Goal: Task Accomplishment & Management: Complete application form

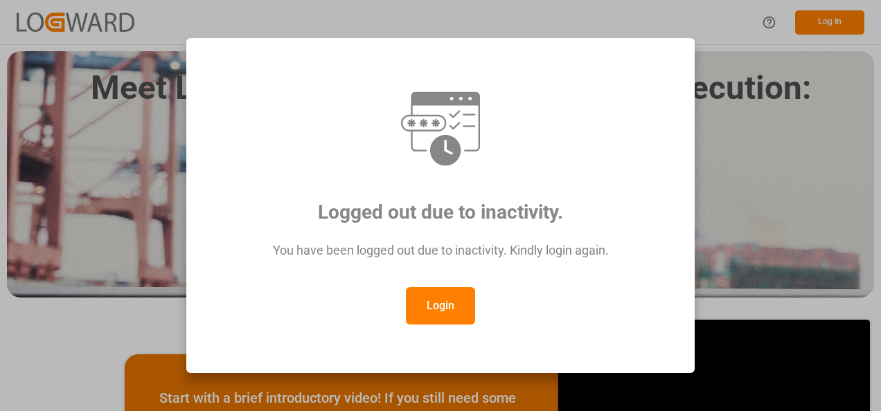
click at [448, 305] on button "Login" at bounding box center [440, 305] width 69 height 37
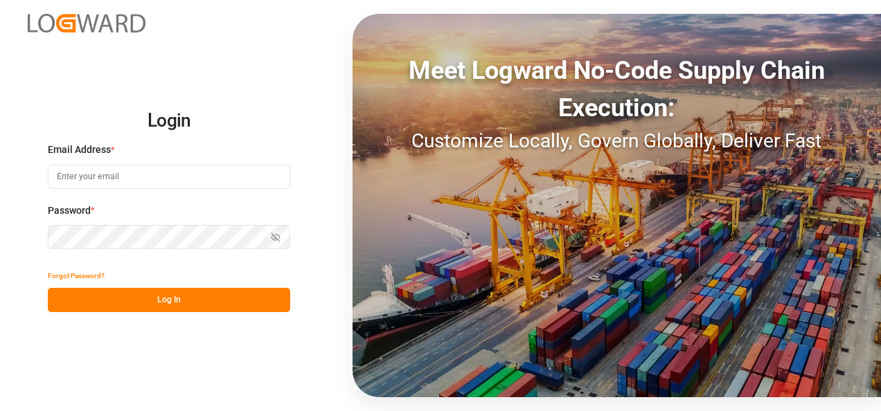
type input "[PERSON_NAME][EMAIL_ADDRESS][PERSON_NAME][DOMAIN_NAME]"
click at [232, 300] on button "Log In" at bounding box center [169, 300] width 242 height 24
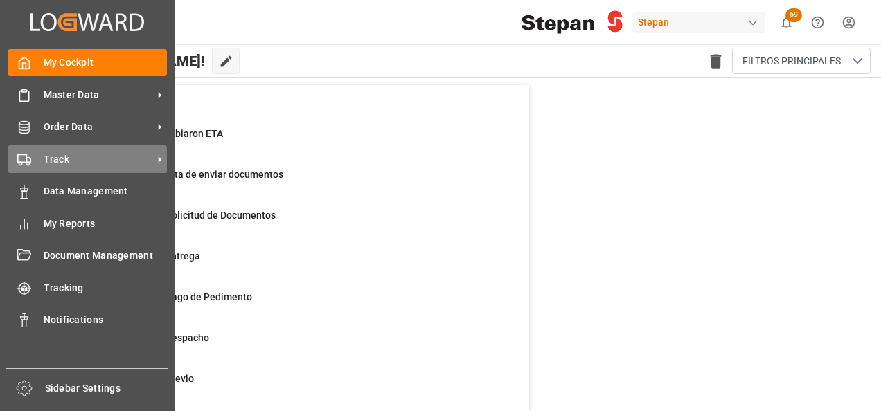
click at [60, 163] on span "Track" at bounding box center [98, 159] width 109 height 15
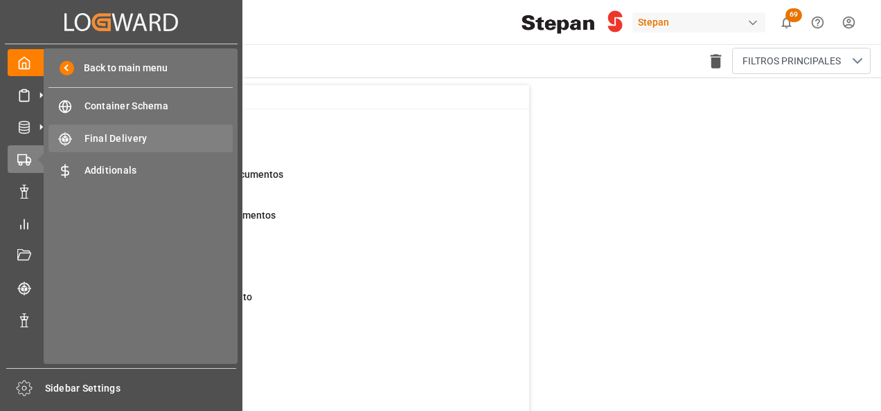
click at [130, 143] on span "Final Delivery" at bounding box center [159, 139] width 149 height 15
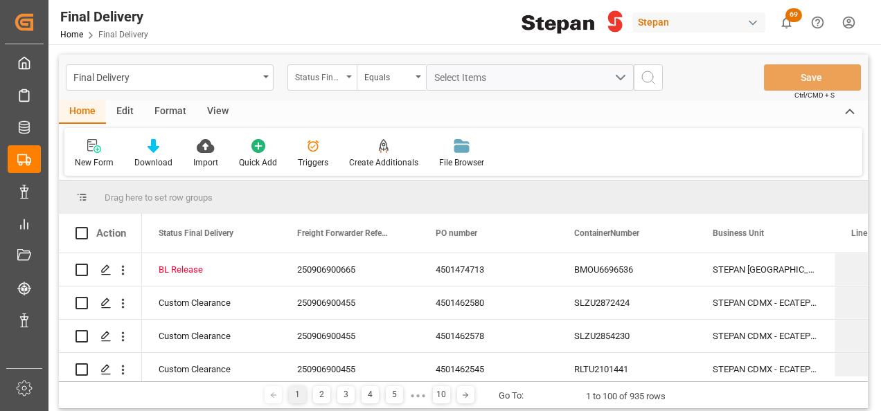
click at [349, 79] on div "Status Final Delivery" at bounding box center [321, 77] width 69 height 26
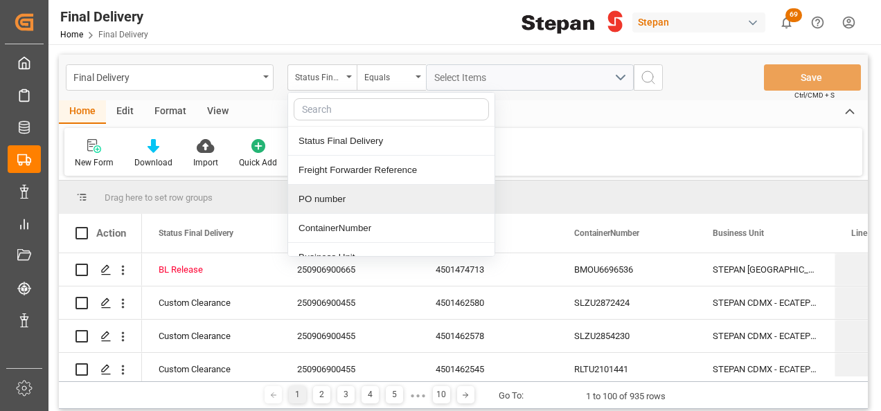
click at [323, 201] on div "PO number" at bounding box center [391, 199] width 206 height 29
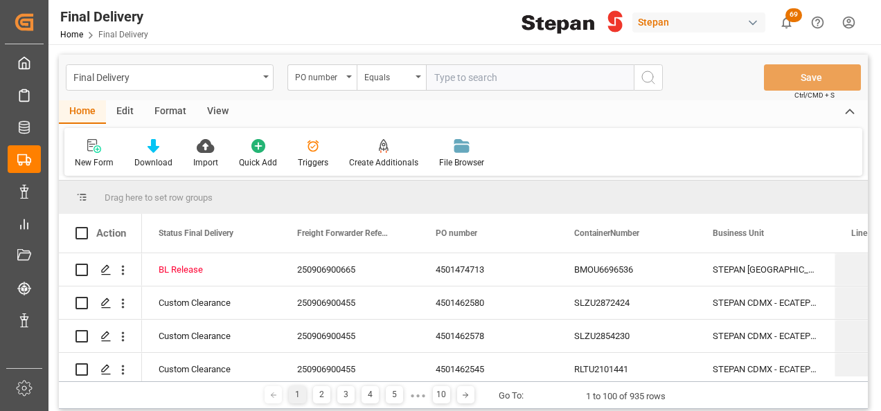
click at [447, 80] on input "text" at bounding box center [530, 77] width 208 height 26
type input "4501468585"
click at [652, 73] on icon "search button" at bounding box center [648, 77] width 17 height 17
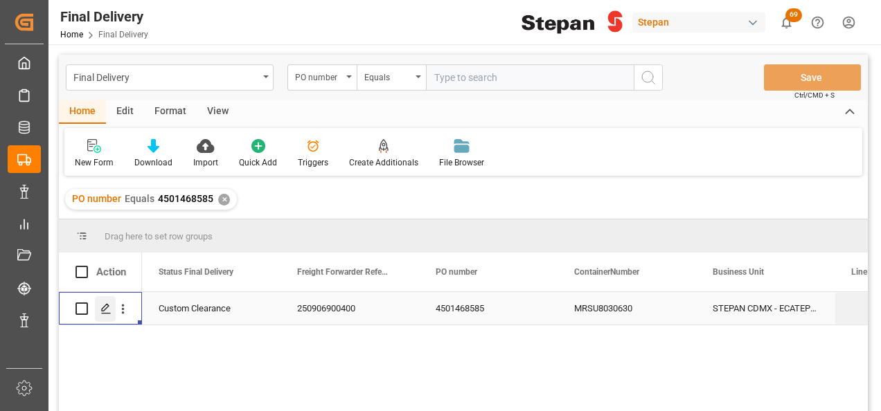
click at [103, 310] on icon "Press SPACE to select this row." at bounding box center [105, 308] width 11 height 11
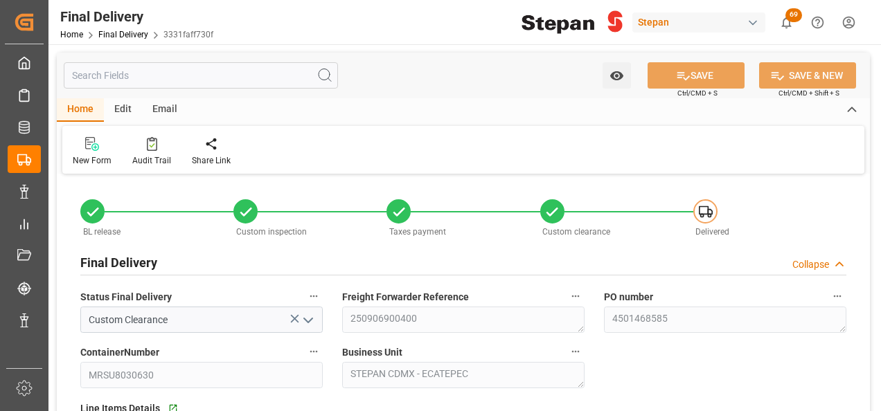
type input "[DATE]"
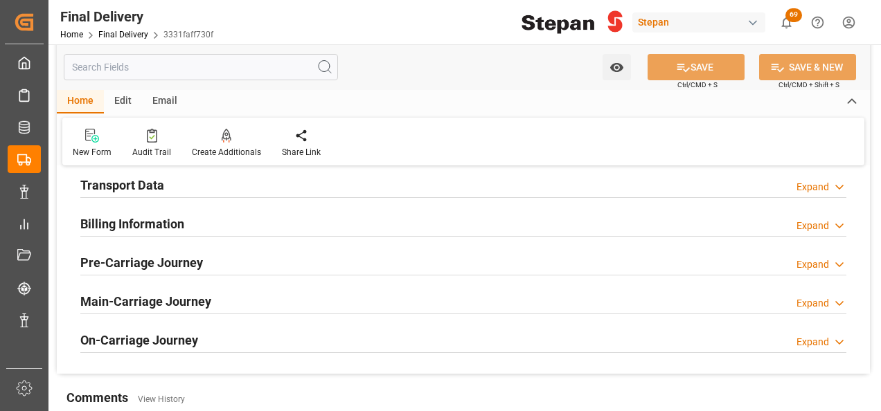
scroll to position [554, 0]
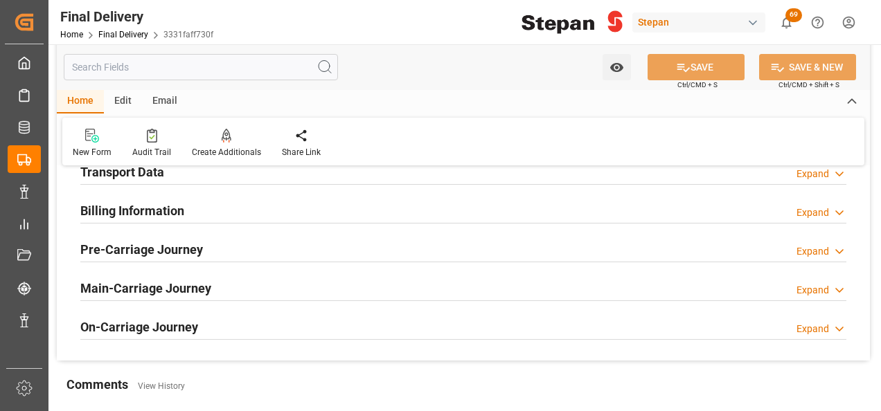
click at [136, 210] on h2 "Billing Information" at bounding box center [132, 211] width 104 height 19
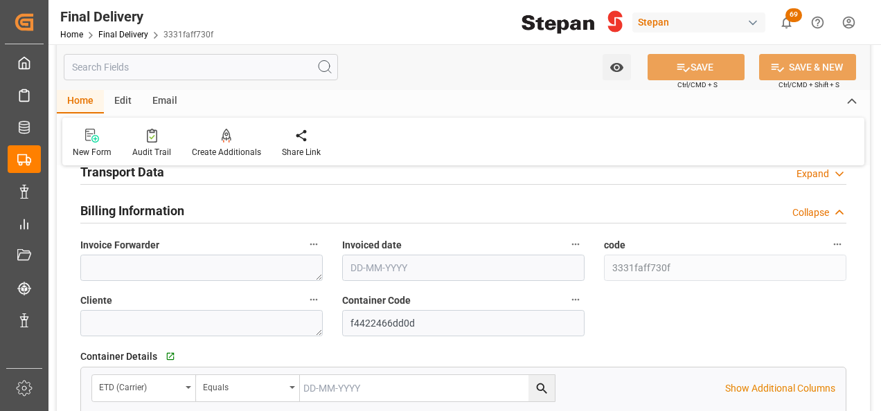
click at [144, 170] on h2 "Transport Data" at bounding box center [122, 172] width 84 height 19
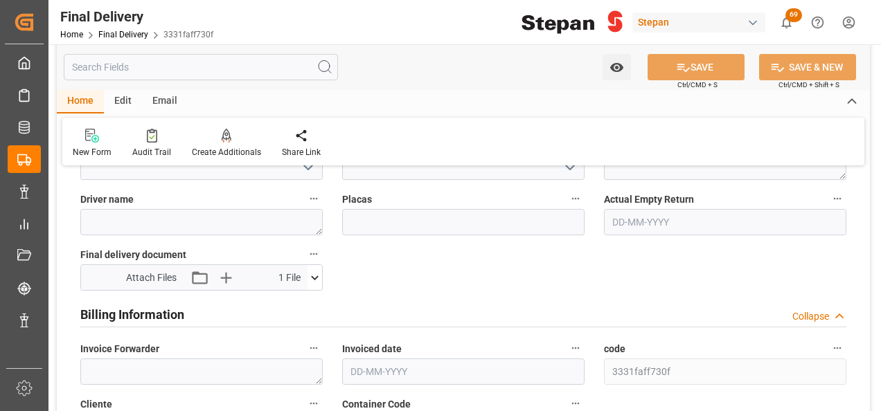
scroll to position [693, 0]
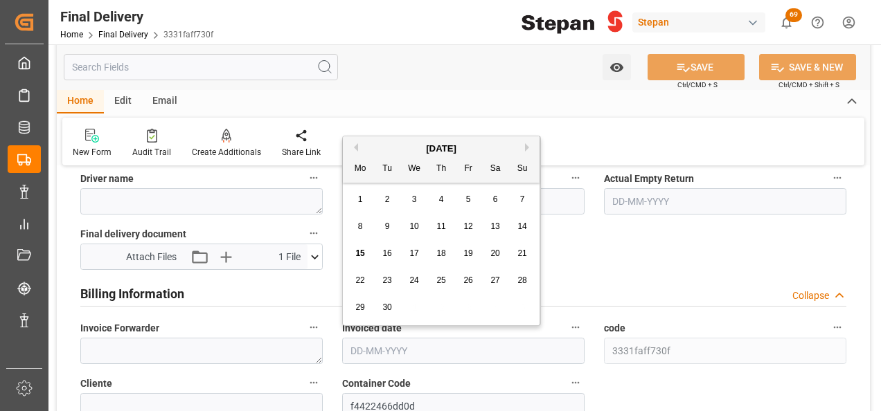
click at [371, 352] on input "text" at bounding box center [463, 351] width 242 height 26
click at [373, 142] on div "[DATE]" at bounding box center [441, 149] width 197 height 14
click at [466, 233] on div "12" at bounding box center [468, 227] width 17 height 17
type input "[DATE]"
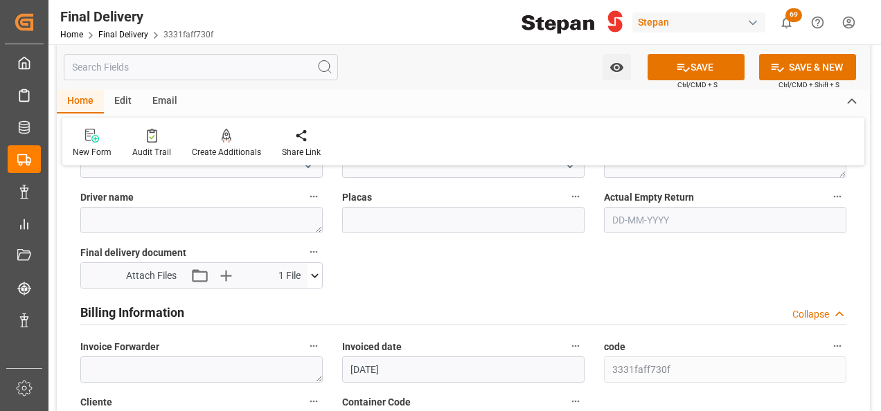
scroll to position [762, 0]
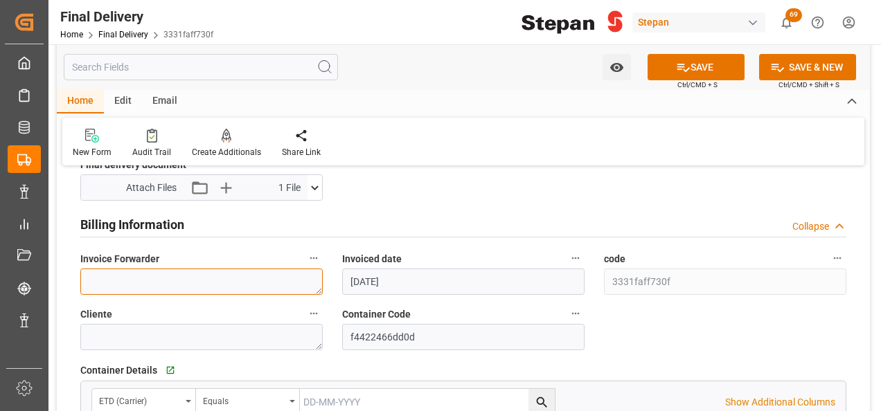
click at [119, 288] on textarea at bounding box center [201, 282] width 242 height 26
paste textarea "LM455722 y LM455723"
type textarea "LM455722 y LM455723"
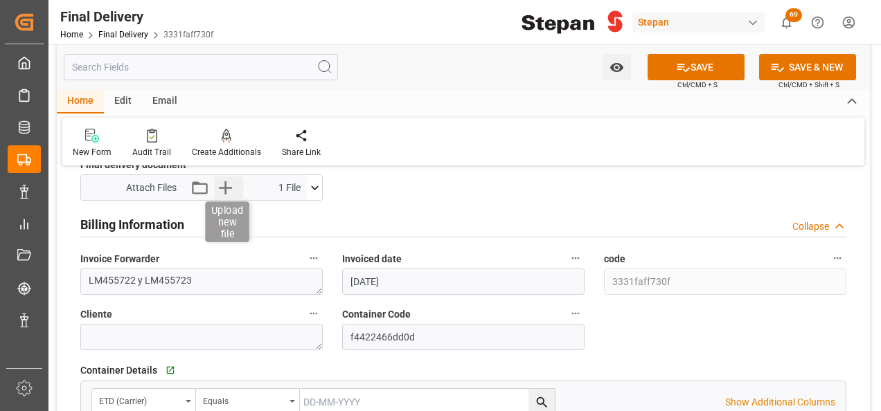
click at [226, 184] on icon "button" at bounding box center [225, 188] width 22 height 22
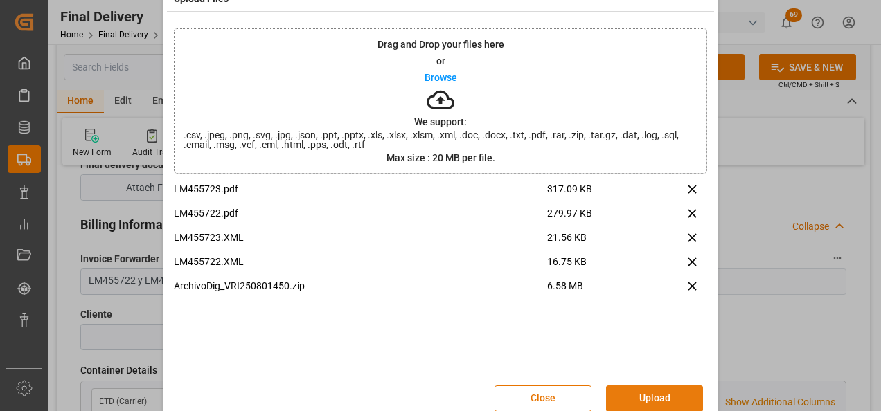
scroll to position [55, 0]
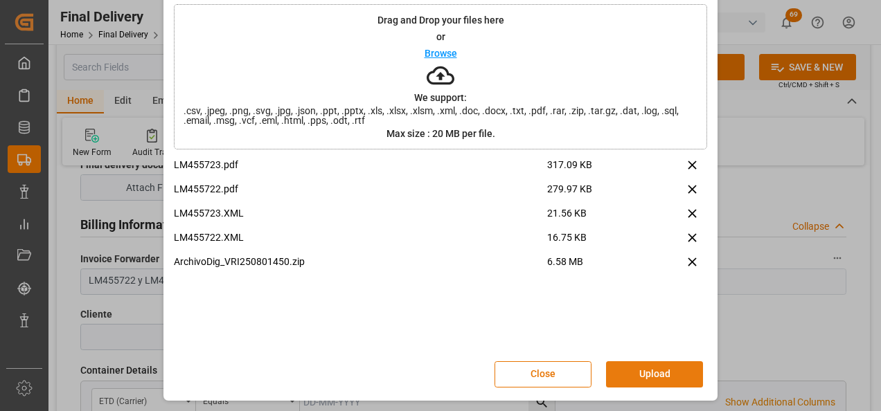
click at [635, 370] on button "Upload" at bounding box center [654, 375] width 97 height 26
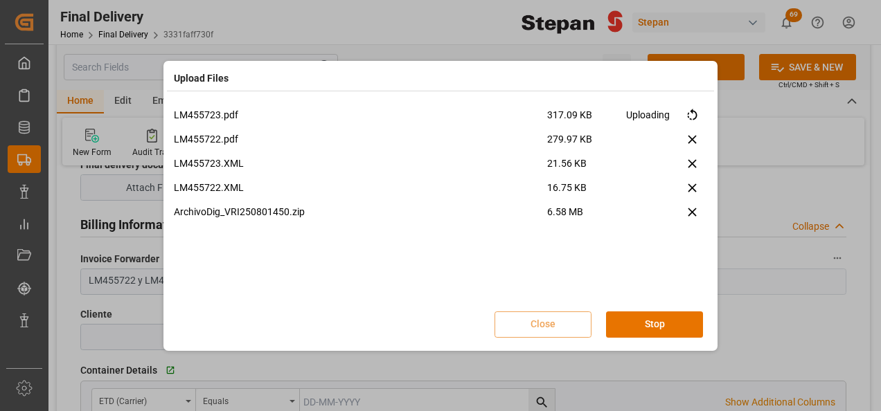
scroll to position [0, 0]
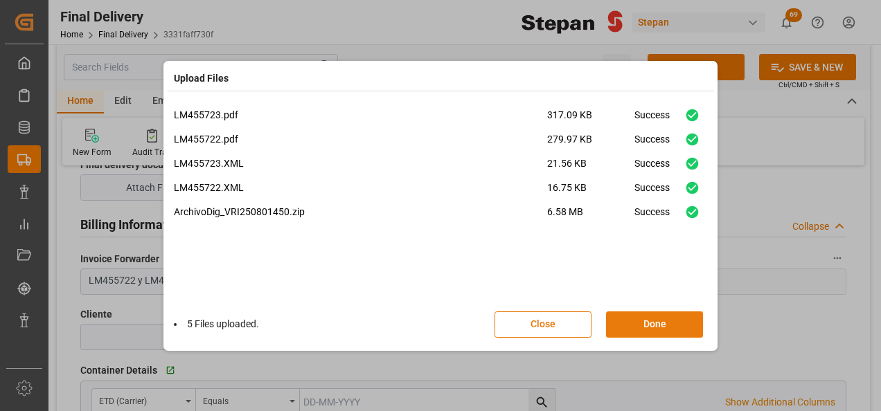
click at [666, 322] on button "Done" at bounding box center [654, 325] width 97 height 26
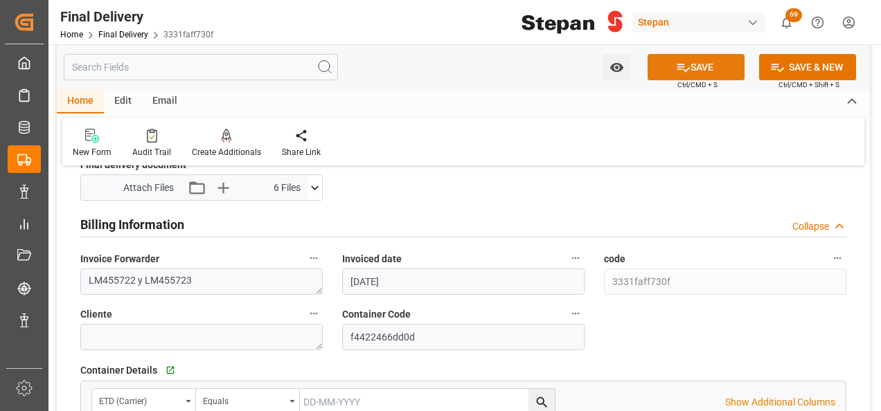
click at [712, 62] on button "SAVE" at bounding box center [696, 67] width 97 height 26
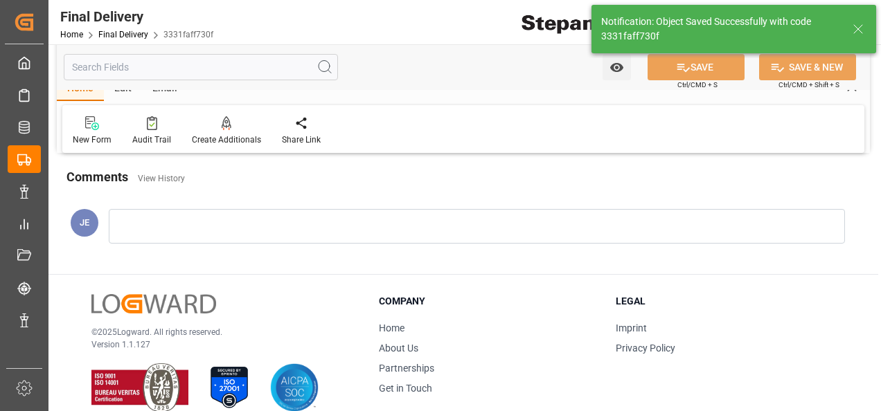
scroll to position [540, 0]
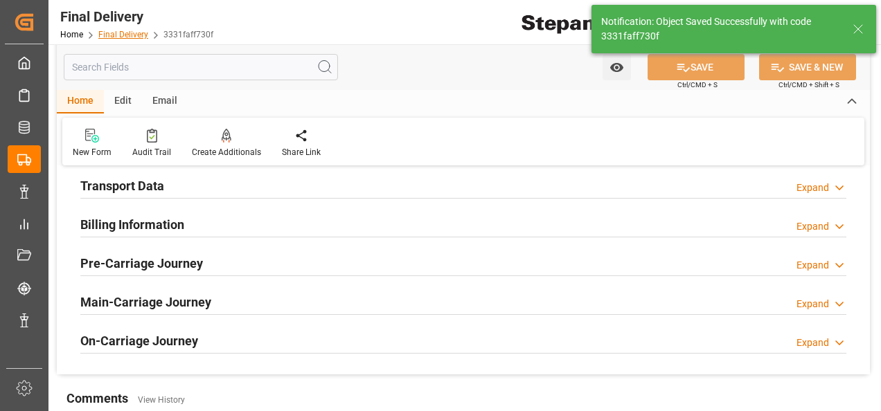
click at [130, 31] on link "Final Delivery" at bounding box center [123, 35] width 50 height 10
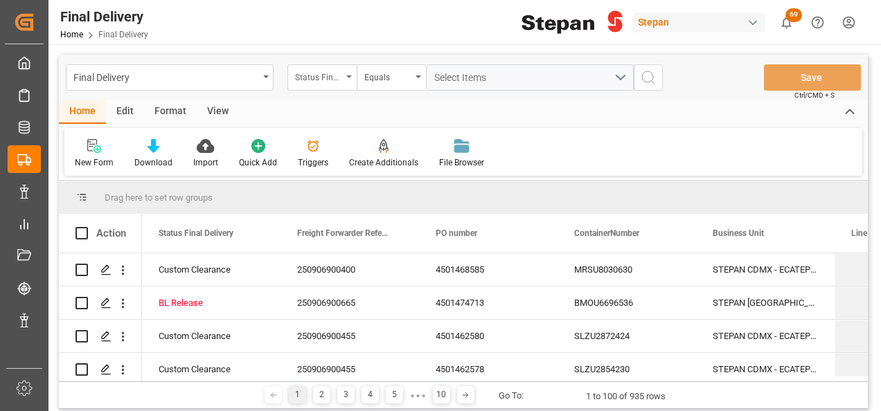
click at [326, 78] on div "Status Final Delivery" at bounding box center [318, 76] width 47 height 16
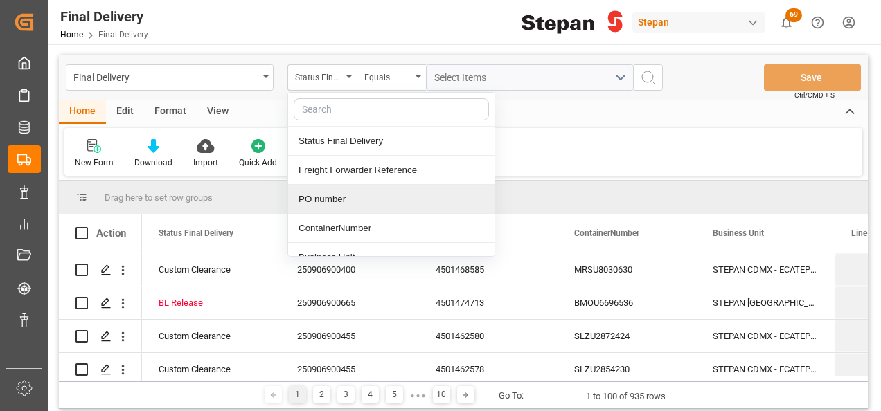
click at [313, 199] on div "PO number" at bounding box center [391, 199] width 206 height 29
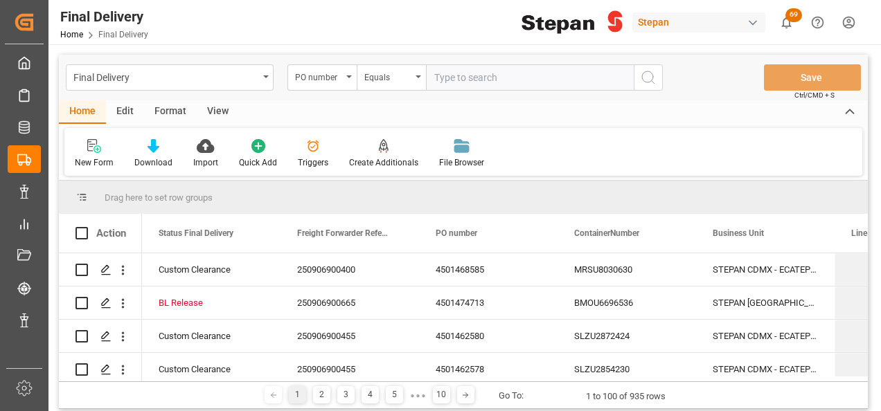
click at [449, 73] on input "text" at bounding box center [530, 77] width 208 height 26
type input "4501468587"
click at [650, 75] on icon "search button" at bounding box center [648, 77] width 17 height 17
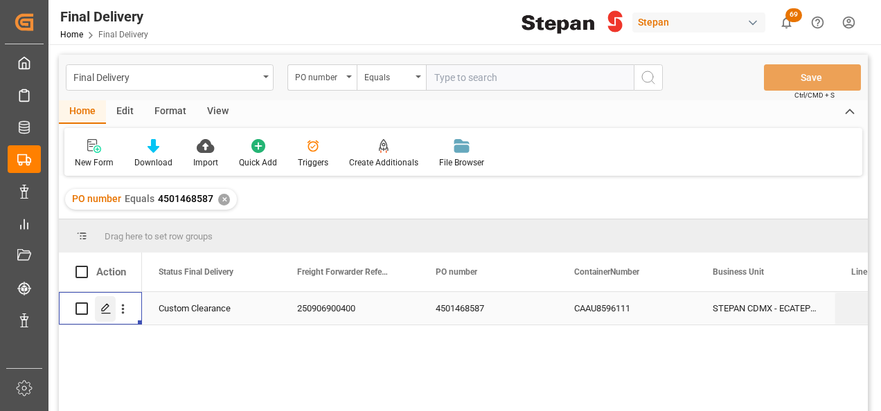
click at [103, 309] on icon "Press SPACE to select this row." at bounding box center [105, 308] width 11 height 11
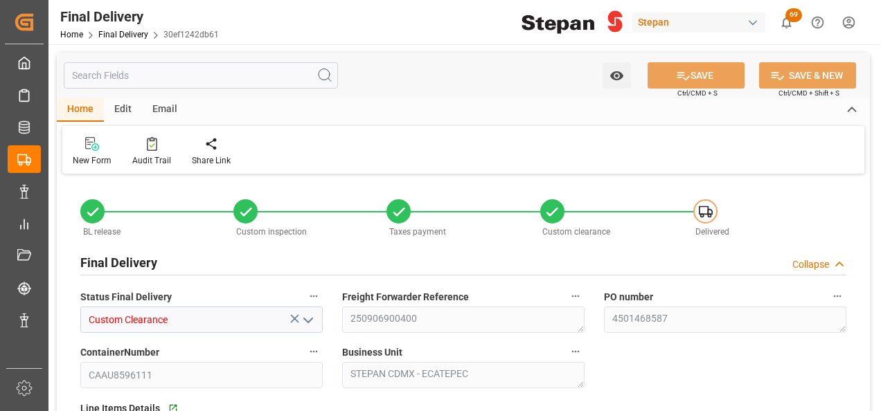
type input "[DATE]"
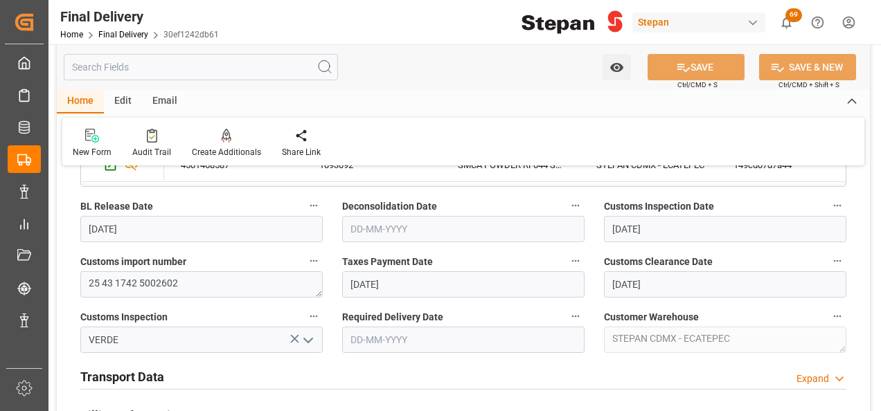
scroll to position [554, 0]
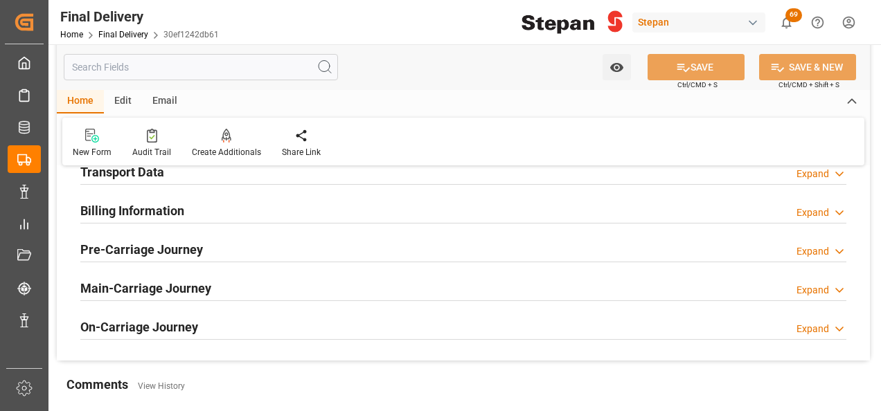
click at [132, 209] on h2 "Billing Information" at bounding box center [132, 211] width 104 height 19
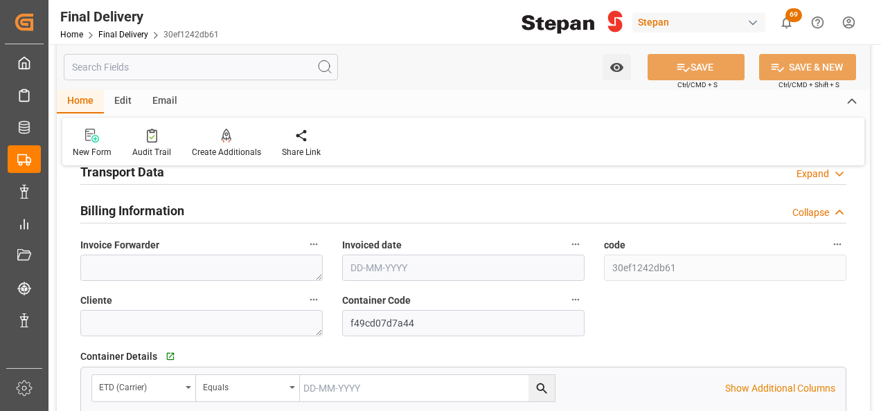
click at [130, 172] on h2 "Transport Data" at bounding box center [122, 172] width 84 height 19
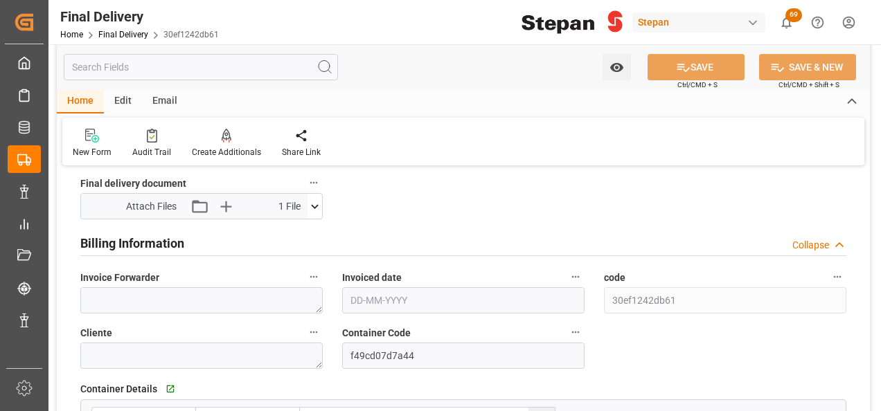
scroll to position [762, 0]
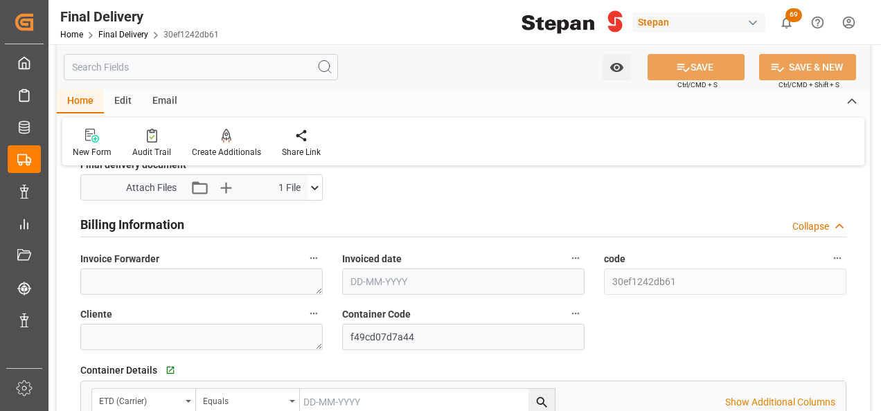
click at [427, 275] on input "text" at bounding box center [463, 282] width 242 height 26
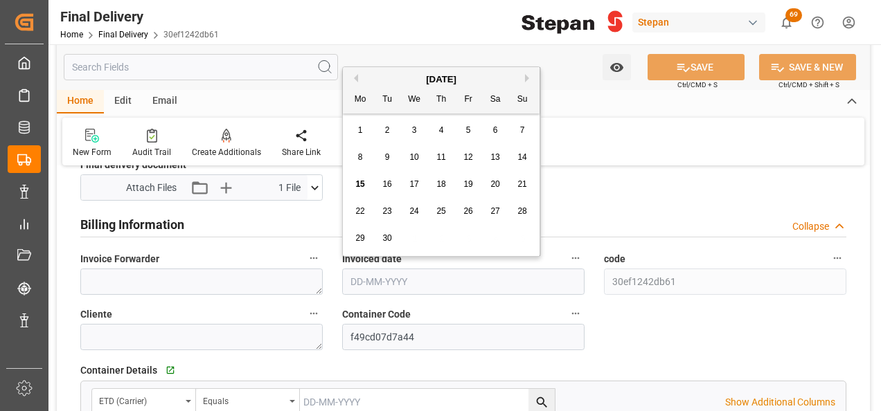
click at [377, 71] on div "[DATE] Mo Tu We Th Fr Sa Su" at bounding box center [441, 90] width 197 height 46
click at [471, 157] on span "12" at bounding box center [467, 157] width 9 height 10
type input "[DATE]"
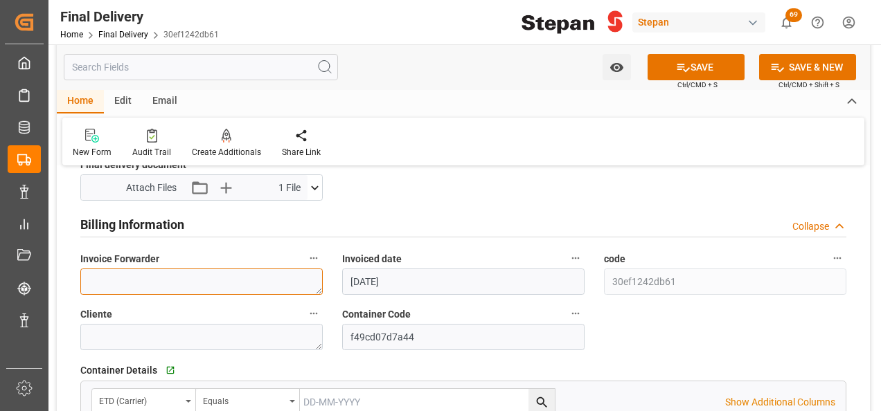
click at [118, 284] on textarea at bounding box center [201, 282] width 242 height 26
paste textarea "LM455719 y LM455720"
type textarea "LM455719 y LM455720"
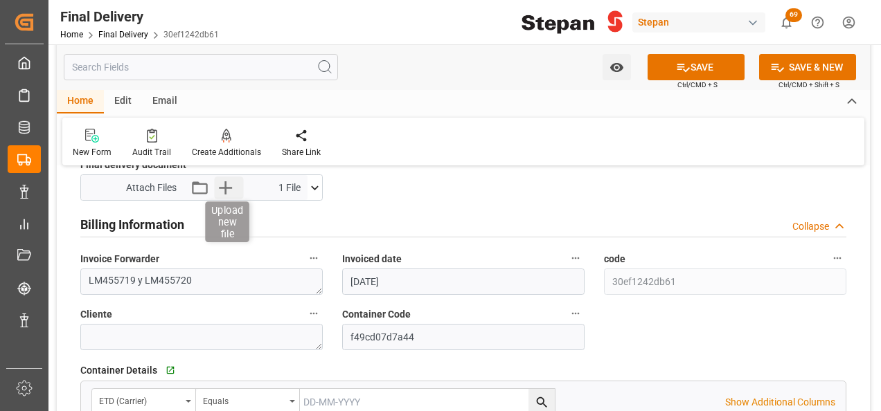
click at [228, 184] on icon "button" at bounding box center [225, 188] width 22 height 22
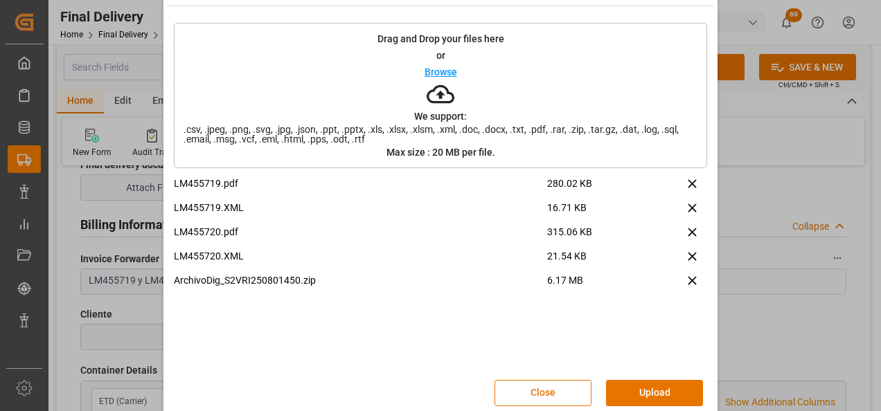
scroll to position [55, 0]
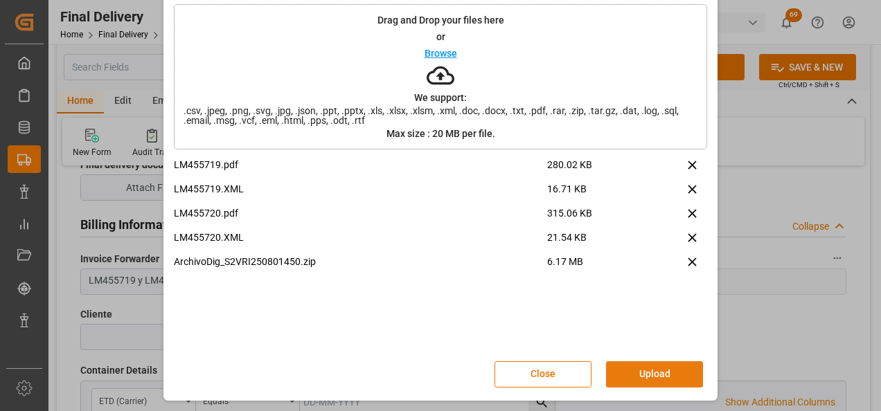
click at [648, 373] on button "Upload" at bounding box center [654, 375] width 97 height 26
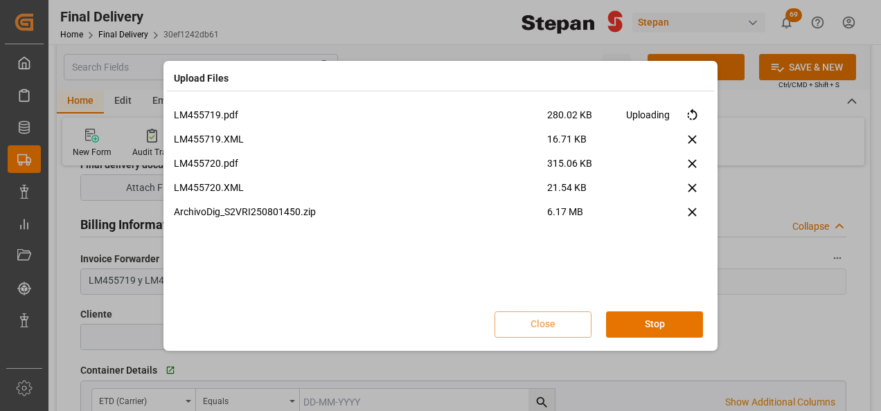
scroll to position [0, 0]
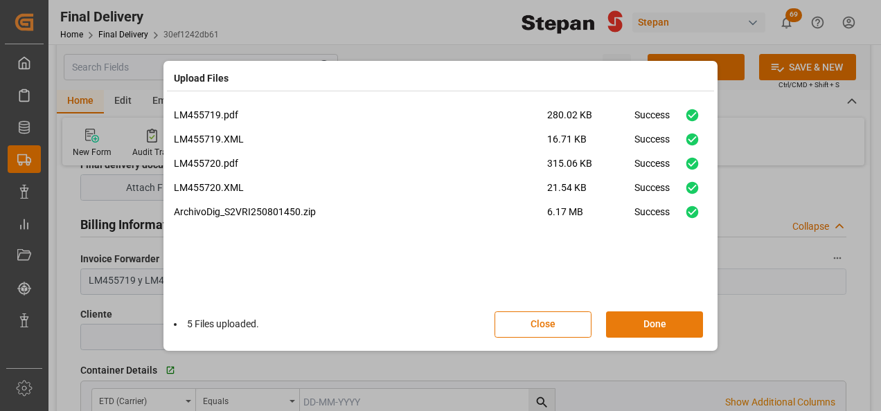
click at [655, 325] on button "Done" at bounding box center [654, 325] width 97 height 26
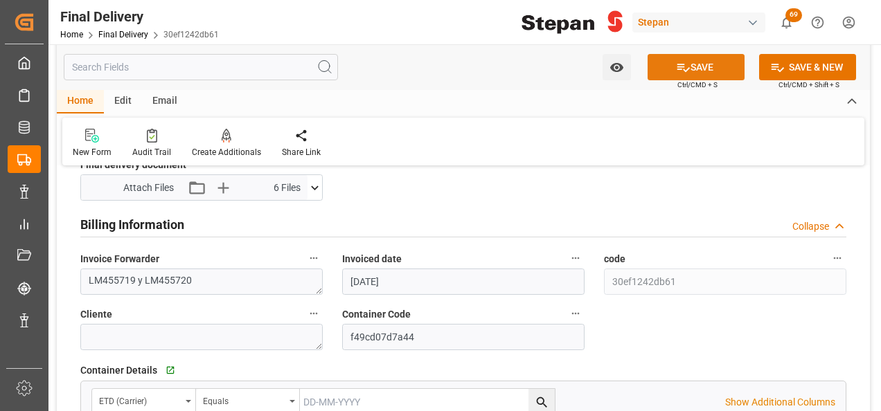
click at [695, 64] on button "SAVE" at bounding box center [696, 67] width 97 height 26
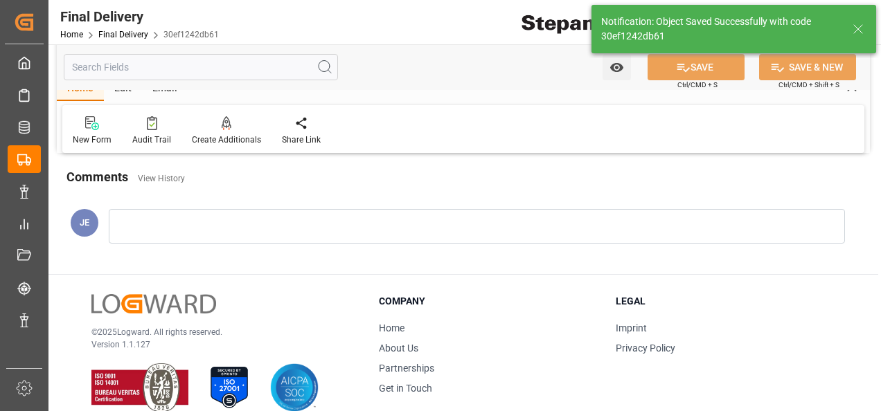
scroll to position [540, 0]
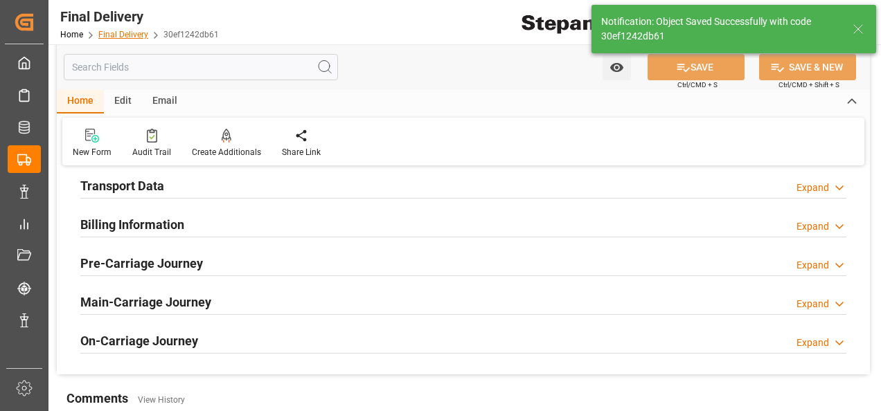
click at [121, 36] on link "Final Delivery" at bounding box center [123, 35] width 50 height 10
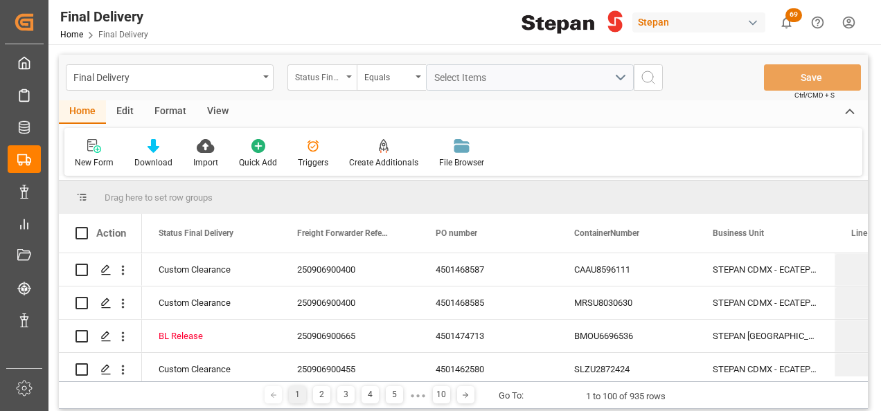
click at [345, 76] on div "Status Final Delivery" at bounding box center [321, 77] width 69 height 26
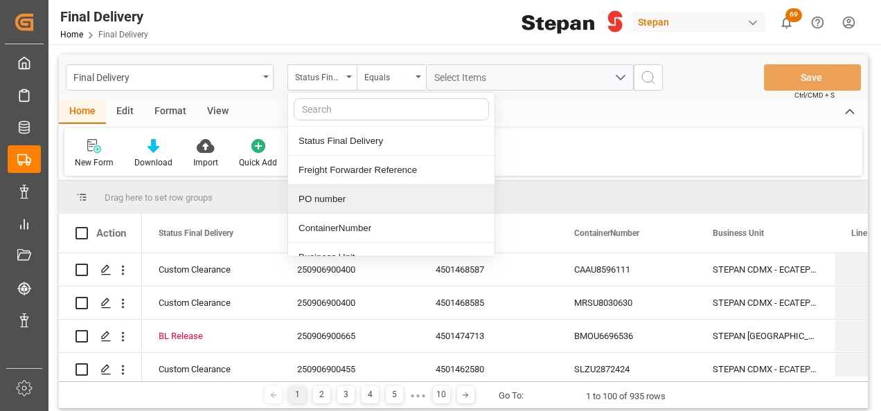
click at [323, 197] on div "PO number" at bounding box center [391, 199] width 206 height 29
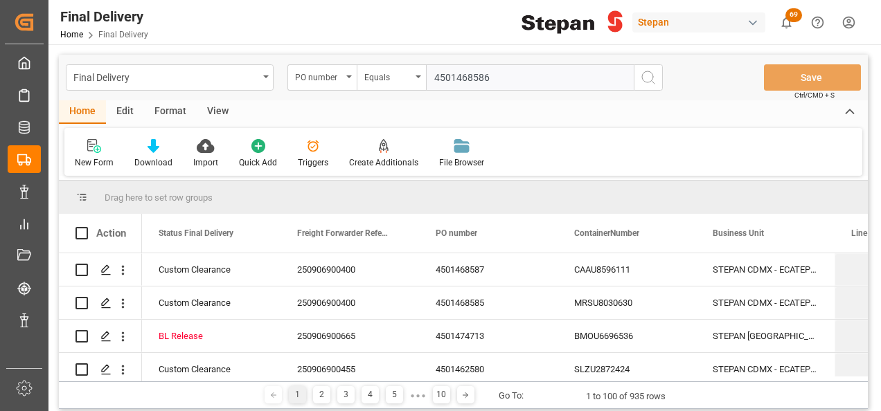
type input "4501468586"
click at [642, 75] on circle "search button" at bounding box center [647, 76] width 11 height 11
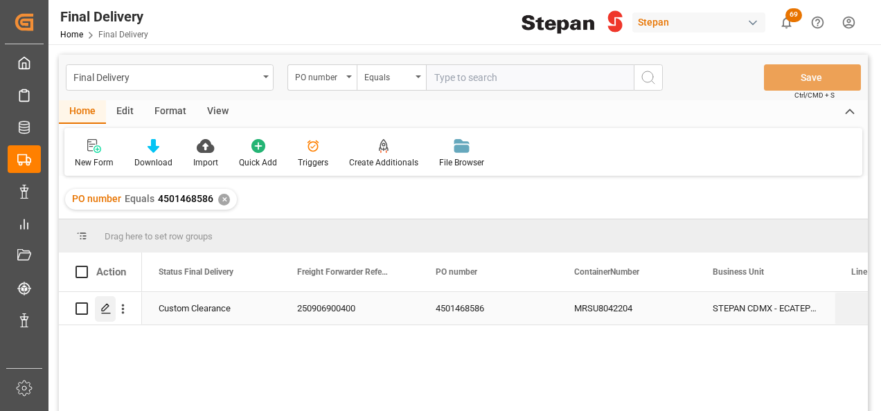
click at [101, 310] on icon "Press SPACE to select this row." at bounding box center [105, 308] width 11 height 11
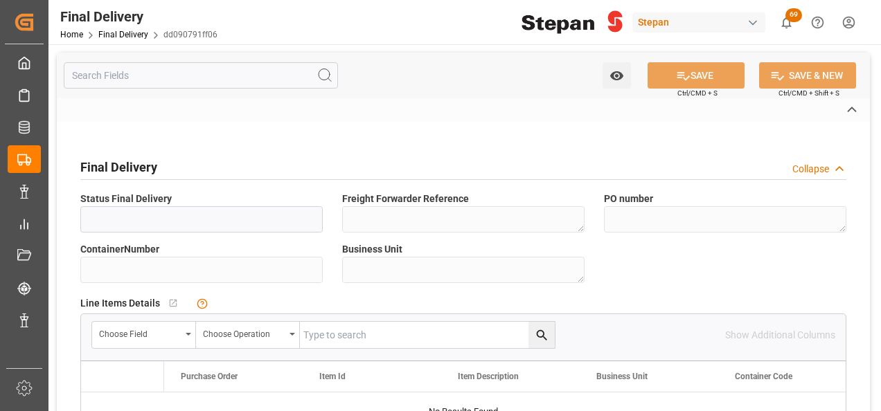
type input "Custom Clearance"
type textarea "250906900400"
type textarea "4501468586"
type input "MRSU8042204"
type textarea "STEPAN CDMX - ECATEPEC"
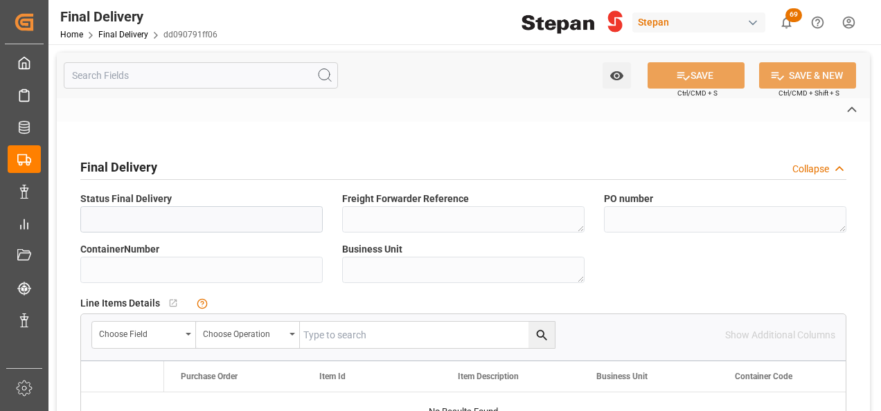
type textarea "25 43 1742 5002601"
type input "VERDE"
type textarea "STEPAN CDMX - ECATEPEC"
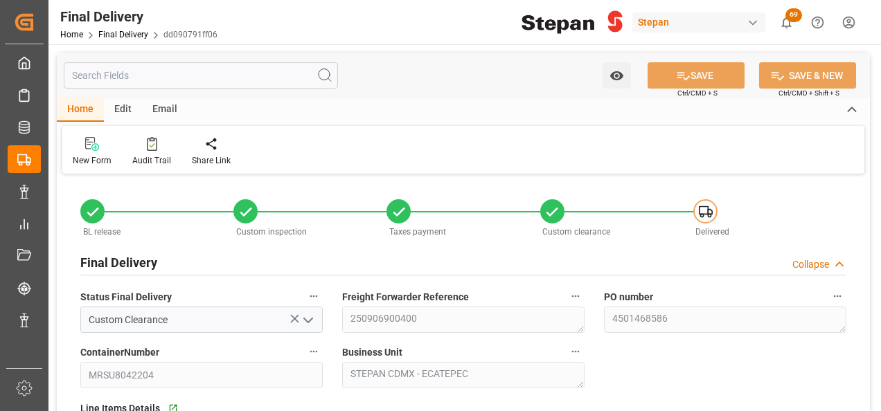
type input "[DATE]"
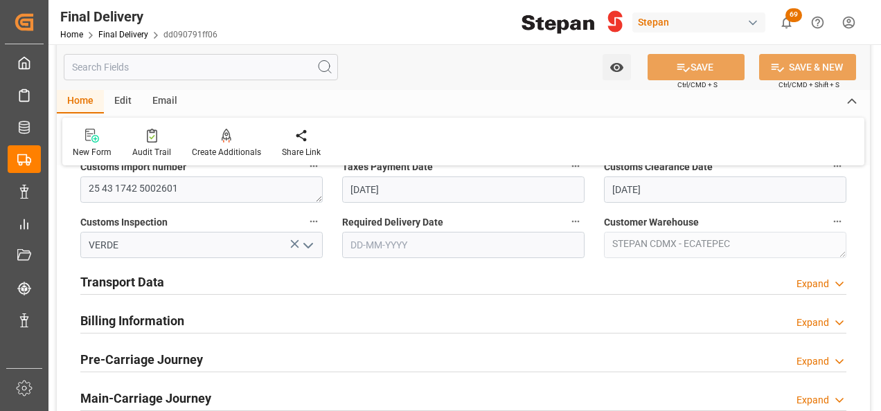
scroll to position [416, 0]
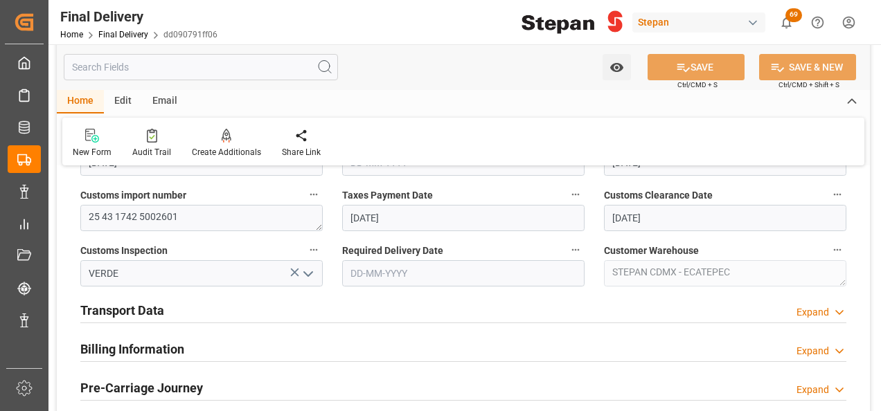
click at [148, 314] on h2 "Transport Data" at bounding box center [122, 310] width 84 height 19
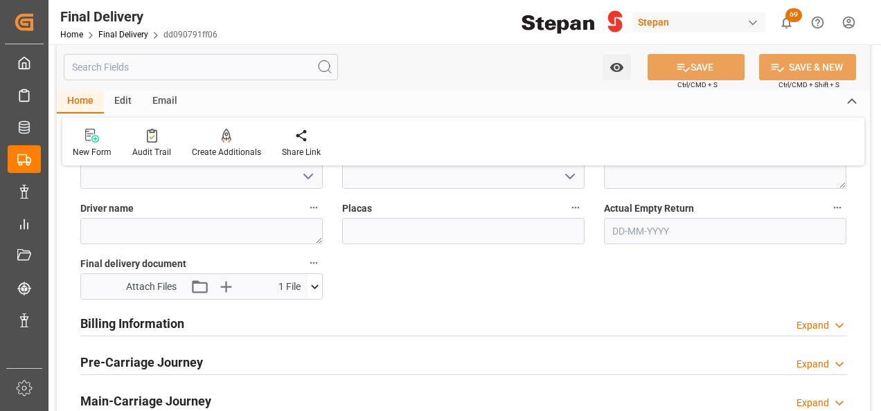
scroll to position [693, 0]
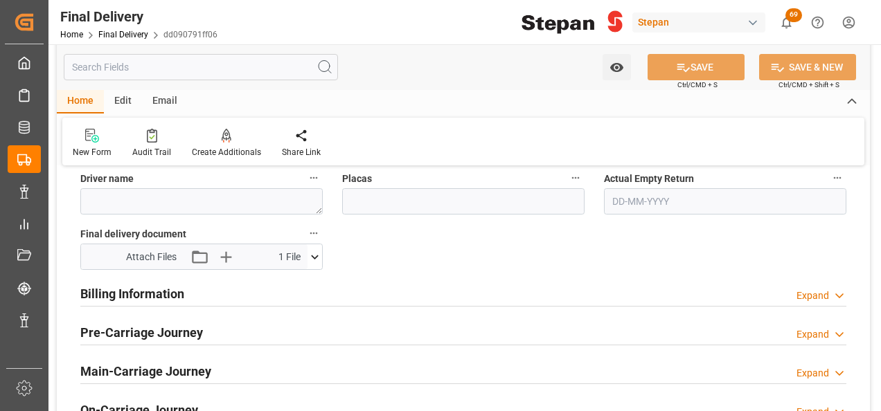
click at [172, 294] on h2 "Billing Information" at bounding box center [132, 294] width 104 height 19
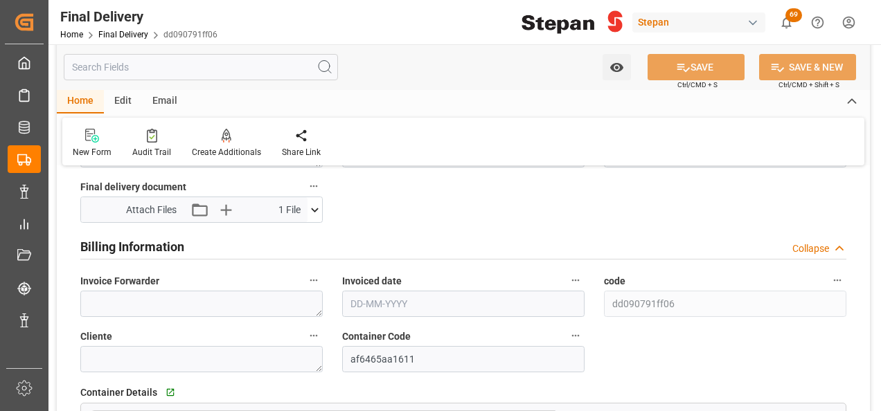
scroll to position [762, 0]
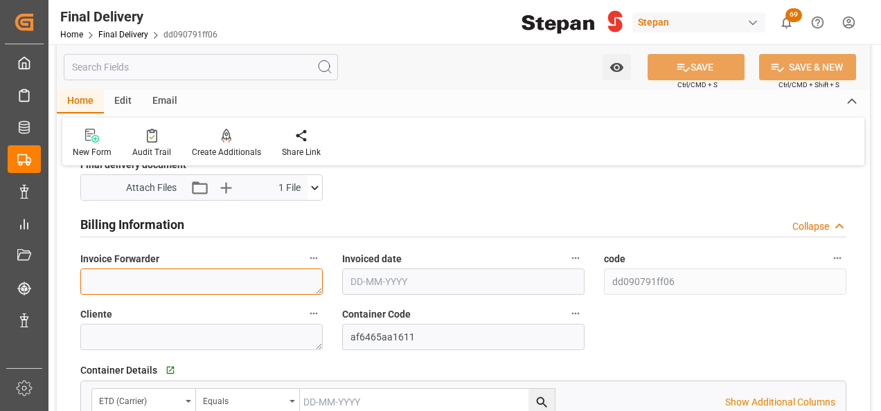
click at [116, 281] on textarea at bounding box center [201, 282] width 242 height 26
paste textarea "LM455721"
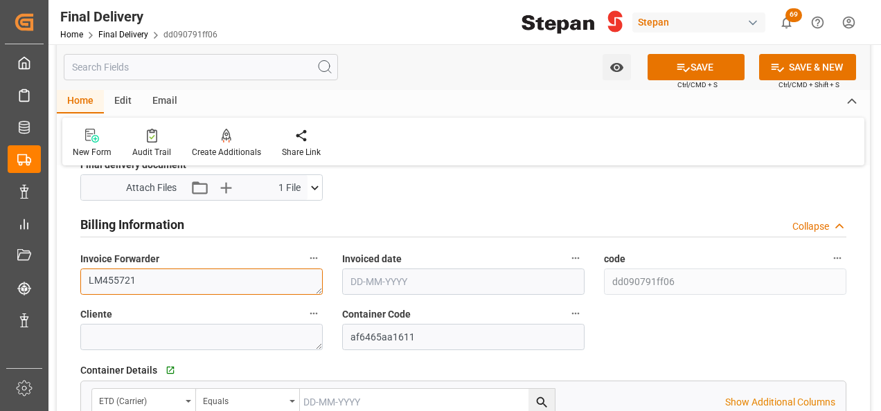
type textarea "LM455721"
click at [393, 278] on input "text" at bounding box center [463, 282] width 242 height 26
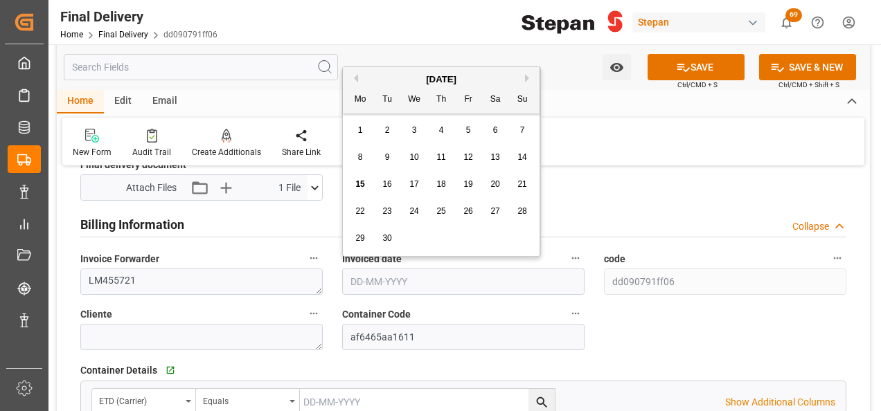
click at [384, 87] on div "Mo Tu We Th Fr Sa Su" at bounding box center [441, 100] width 197 height 27
click at [477, 161] on div "12" at bounding box center [468, 158] width 17 height 17
type input "[DATE]"
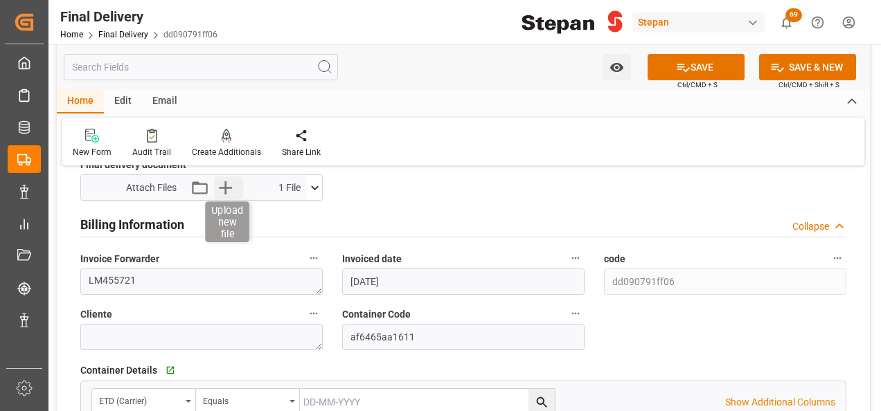
click at [226, 184] on icon "button" at bounding box center [225, 188] width 22 height 22
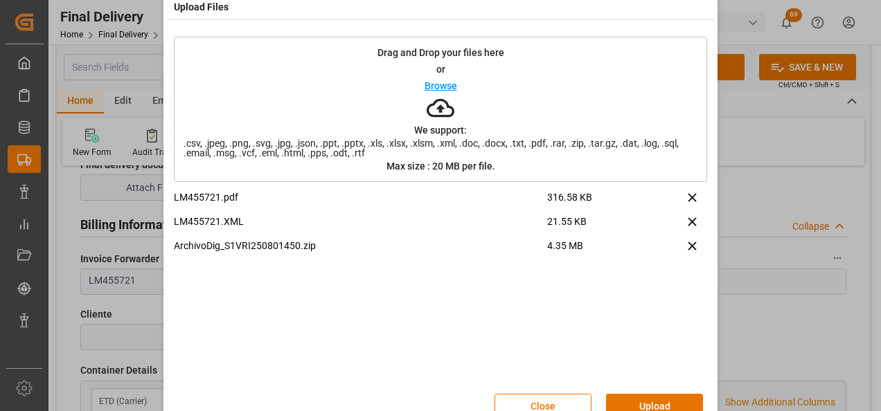
scroll to position [55, 0]
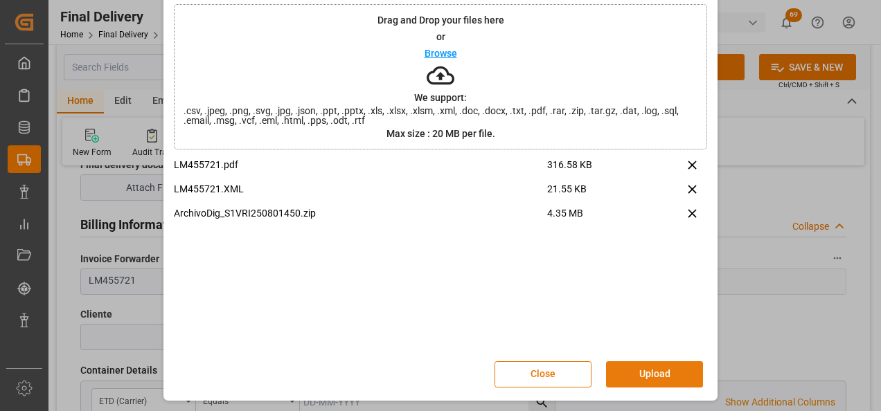
click at [637, 375] on button "Upload" at bounding box center [654, 375] width 97 height 26
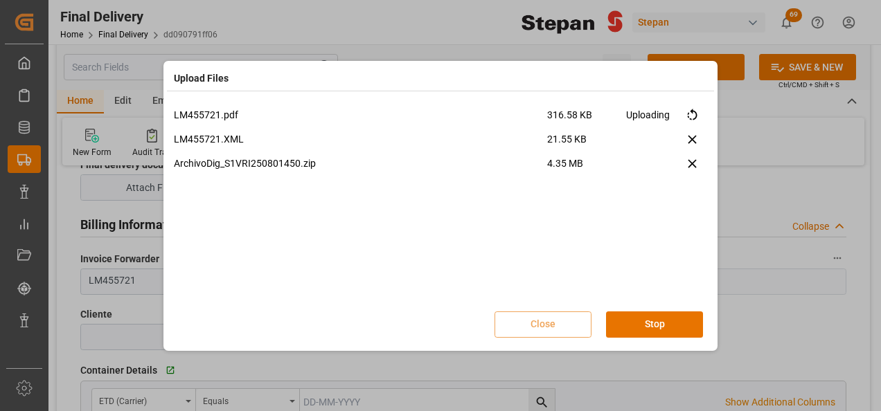
scroll to position [0, 0]
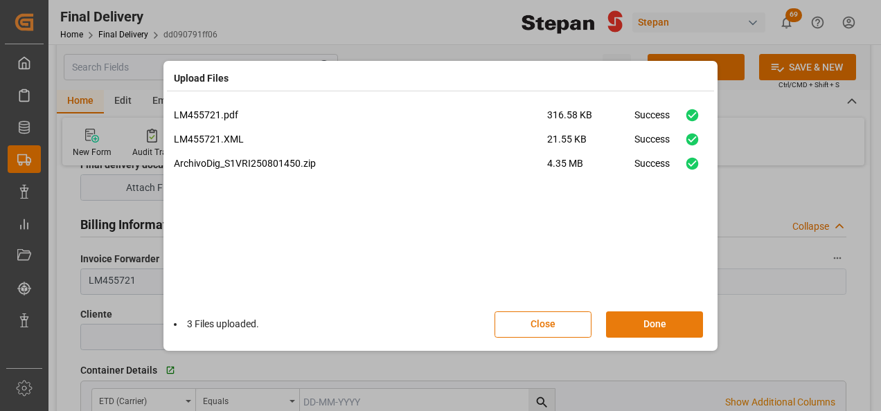
click at [644, 323] on button "Done" at bounding box center [654, 325] width 97 height 26
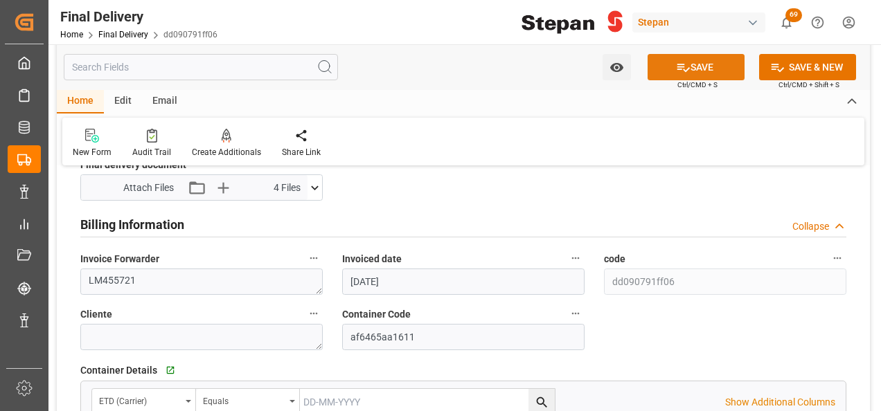
drag, startPoint x: 700, startPoint y: 68, endPoint x: 695, endPoint y: 74, distance: 7.5
click at [700, 68] on button "SAVE" at bounding box center [696, 67] width 97 height 26
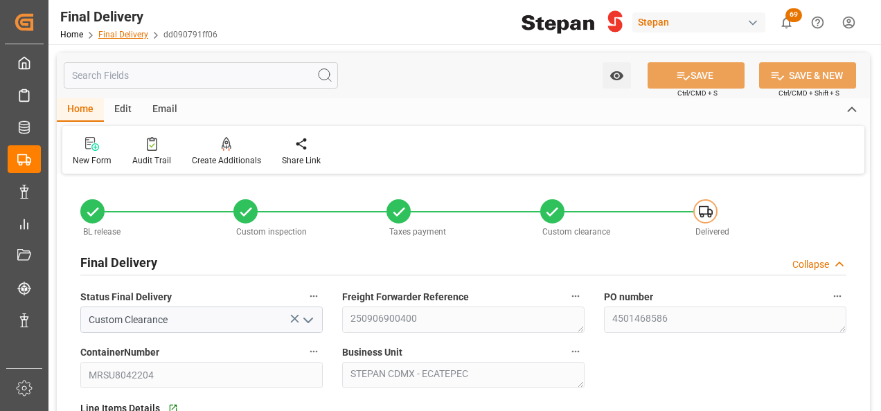
click at [108, 37] on link "Final Delivery" at bounding box center [123, 35] width 50 height 10
